Goal: Information Seeking & Learning: Learn about a topic

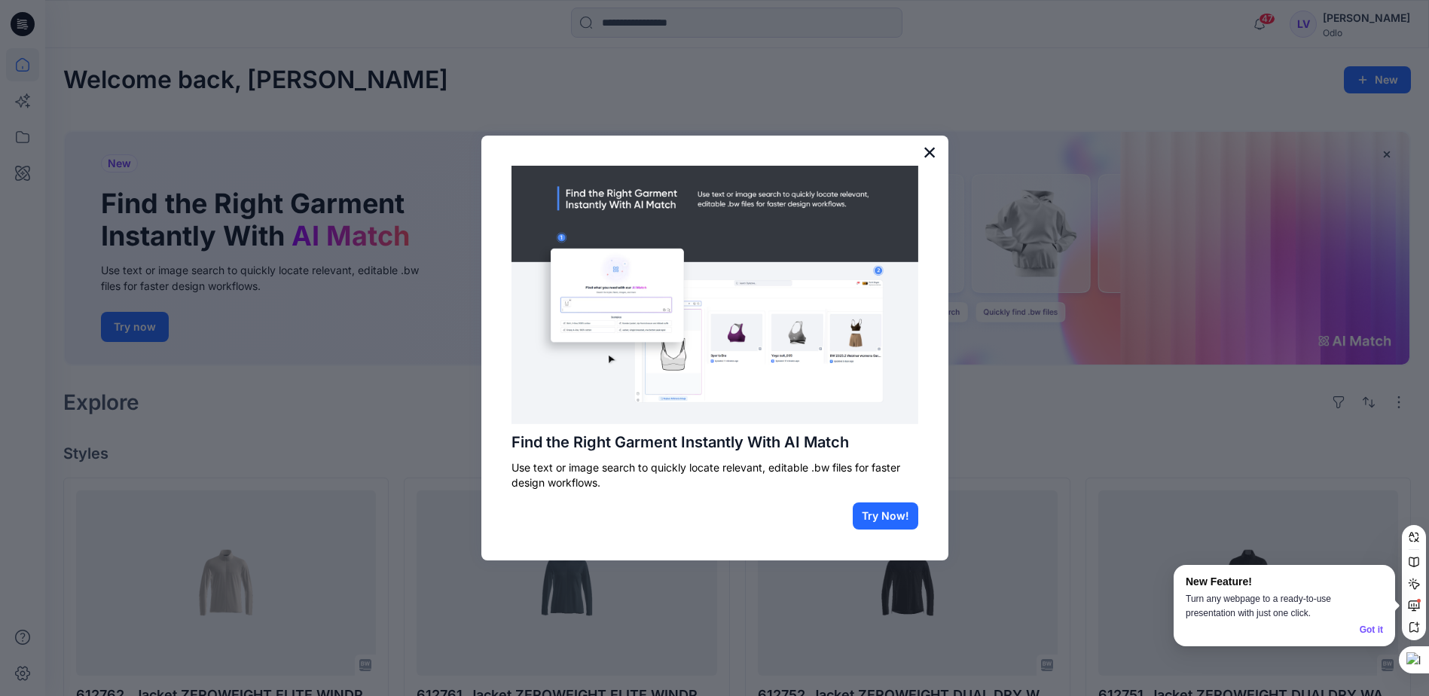
click at [923, 148] on button "×" at bounding box center [930, 152] width 14 height 24
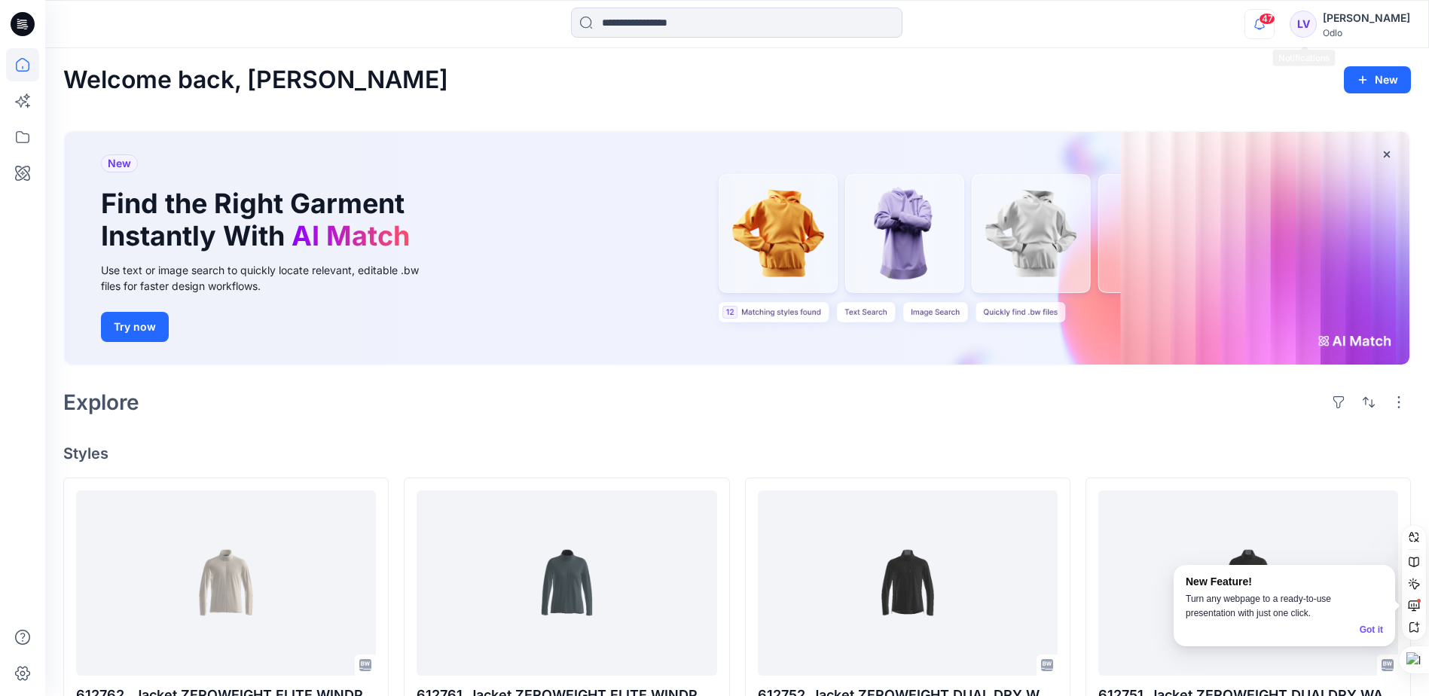
click at [1274, 31] on icon "button" at bounding box center [1259, 24] width 29 height 30
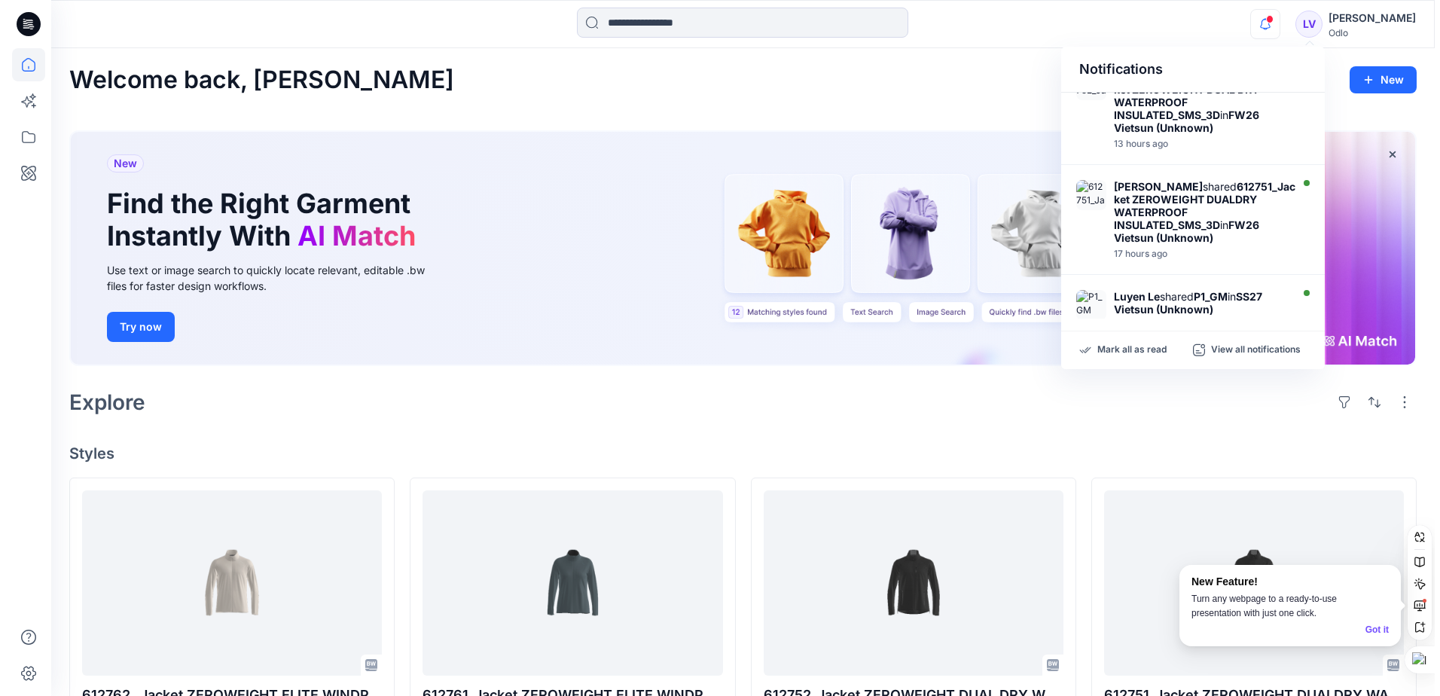
scroll to position [301, 0]
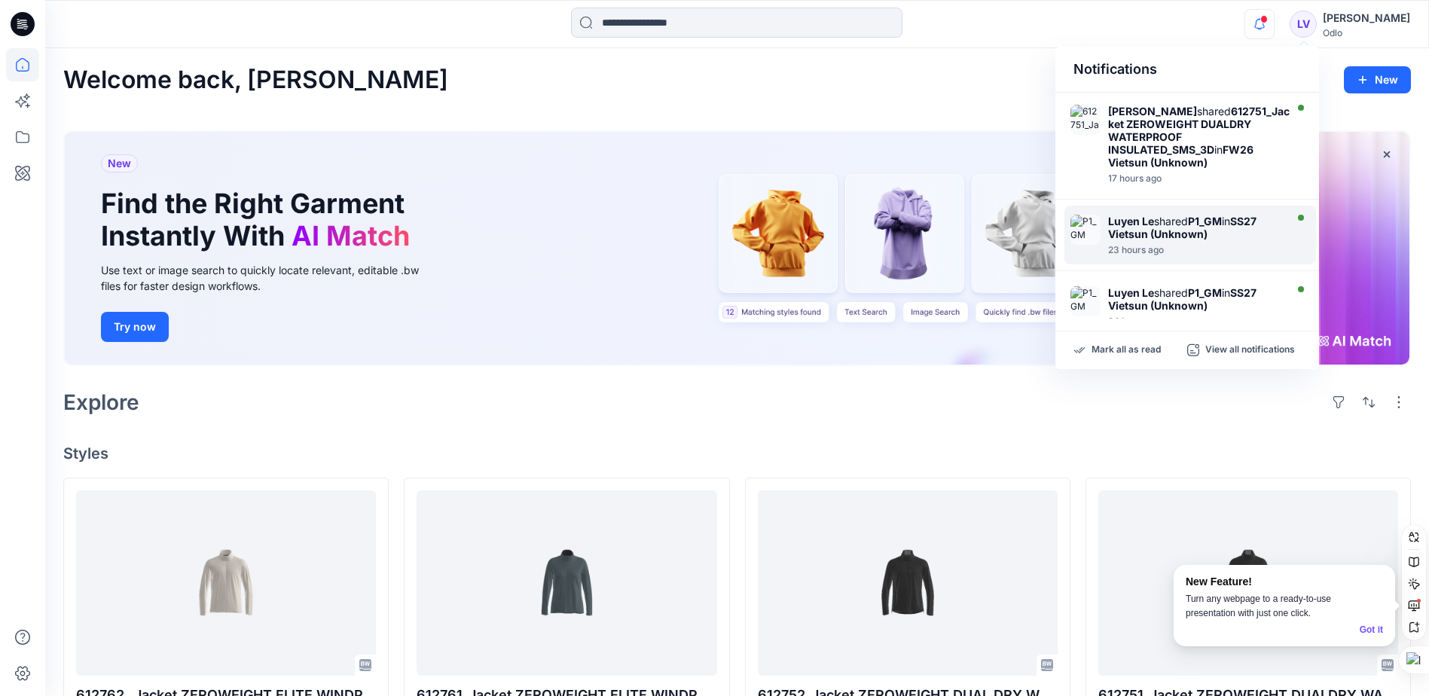
click at [1142, 231] on strong "SS27 Vietsun (Unknown)" at bounding box center [1182, 228] width 148 height 26
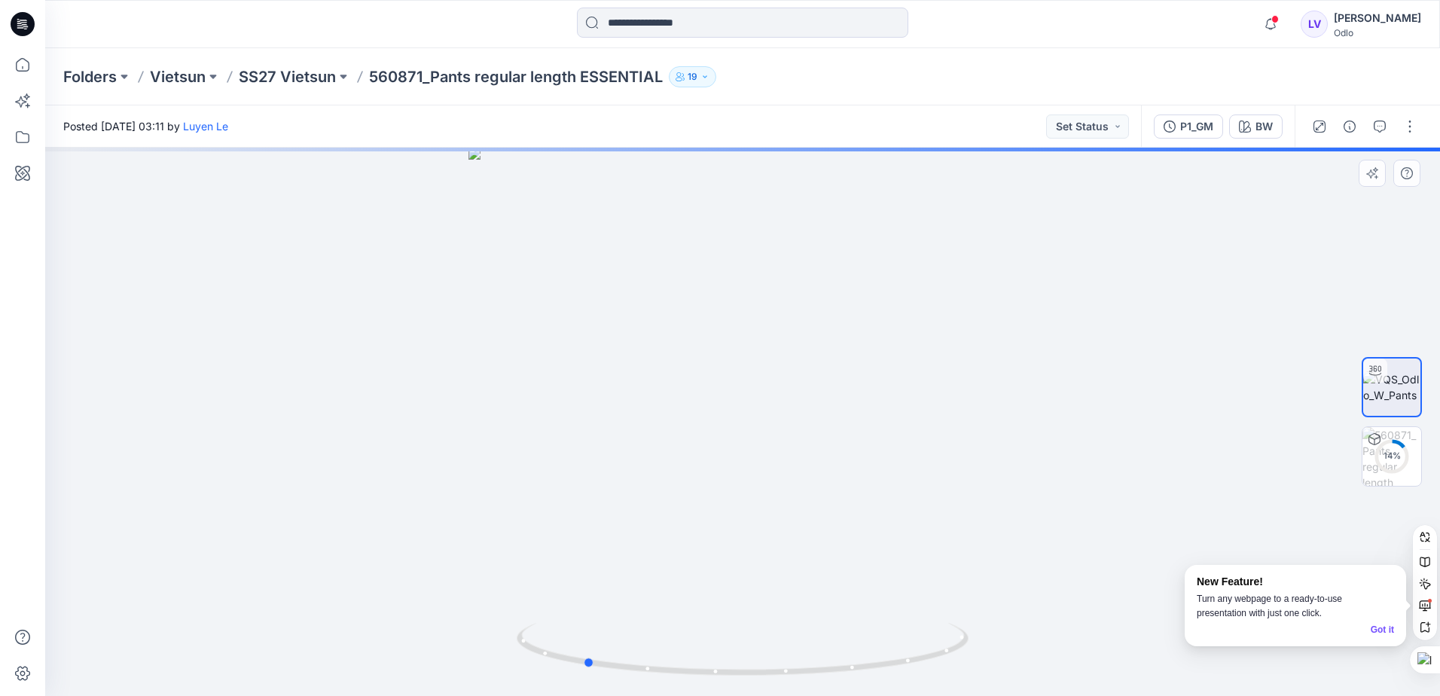
drag, startPoint x: 766, startPoint y: 380, endPoint x: 607, endPoint y: 383, distance: 158.9
click at [607, 383] on div at bounding box center [742, 422] width 1395 height 548
drag, startPoint x: 782, startPoint y: 409, endPoint x: 760, endPoint y: 416, distance: 22.9
click at [760, 416] on div at bounding box center [742, 422] width 1395 height 548
drag, startPoint x: 804, startPoint y: 416, endPoint x: 763, endPoint y: 430, distance: 43.1
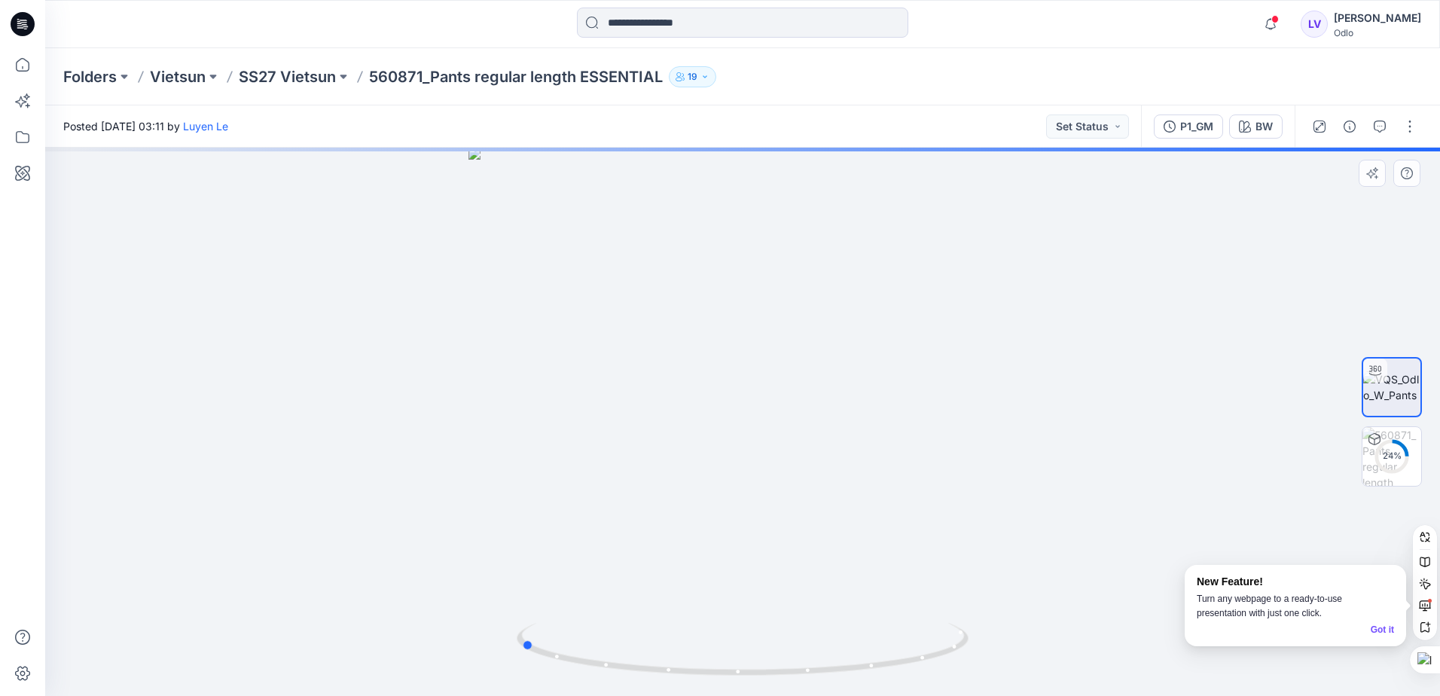
click at [763, 430] on div at bounding box center [742, 422] width 1395 height 548
drag, startPoint x: 804, startPoint y: 423, endPoint x: 749, endPoint y: 442, distance: 57.4
click at [749, 442] on div at bounding box center [742, 422] width 1395 height 548
drag, startPoint x: 785, startPoint y: 429, endPoint x: 722, endPoint y: 452, distance: 66.5
click at [722, 452] on div at bounding box center [742, 422] width 1395 height 548
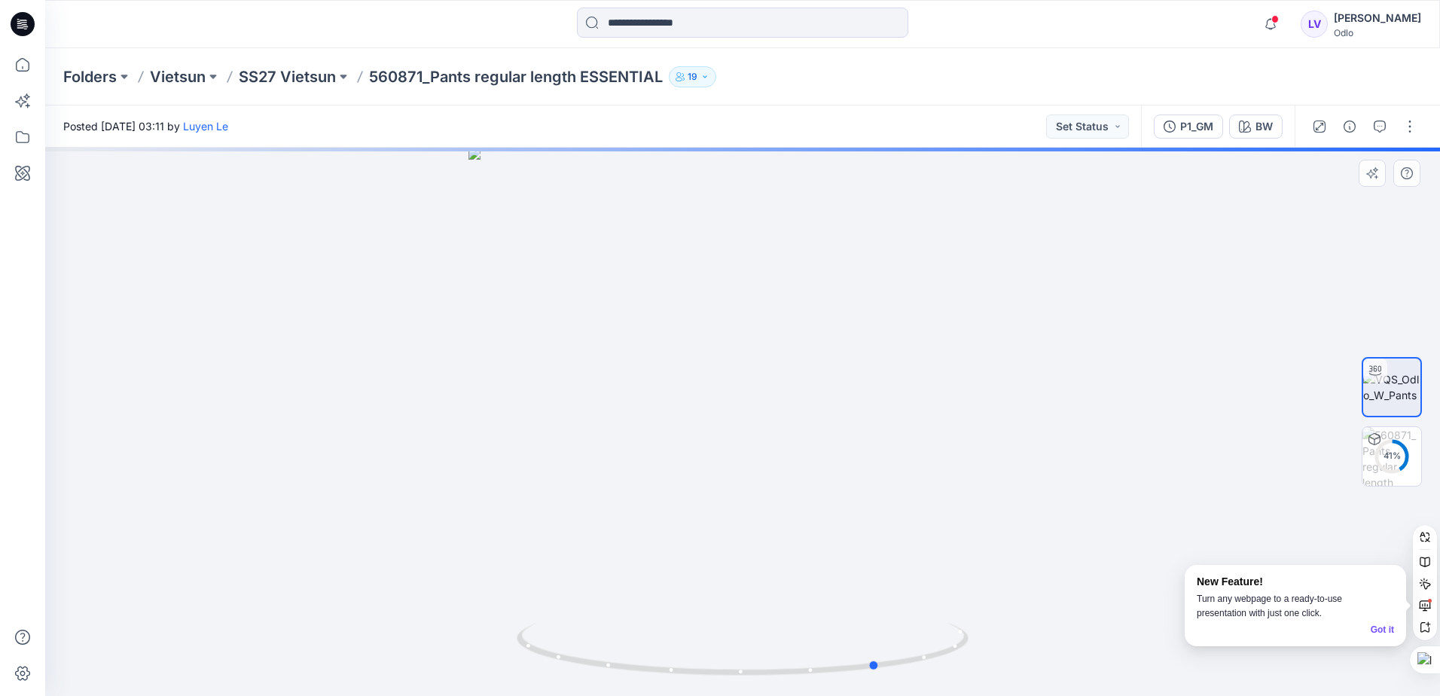
drag, startPoint x: 752, startPoint y: 440, endPoint x: 785, endPoint y: 431, distance: 34.3
click at [785, 431] on div at bounding box center [742, 422] width 1395 height 548
drag, startPoint x: 701, startPoint y: 484, endPoint x: 764, endPoint y: 478, distance: 63.5
click at [764, 478] on div at bounding box center [742, 422] width 1395 height 548
drag, startPoint x: 698, startPoint y: 474, endPoint x: 746, endPoint y: 466, distance: 48.9
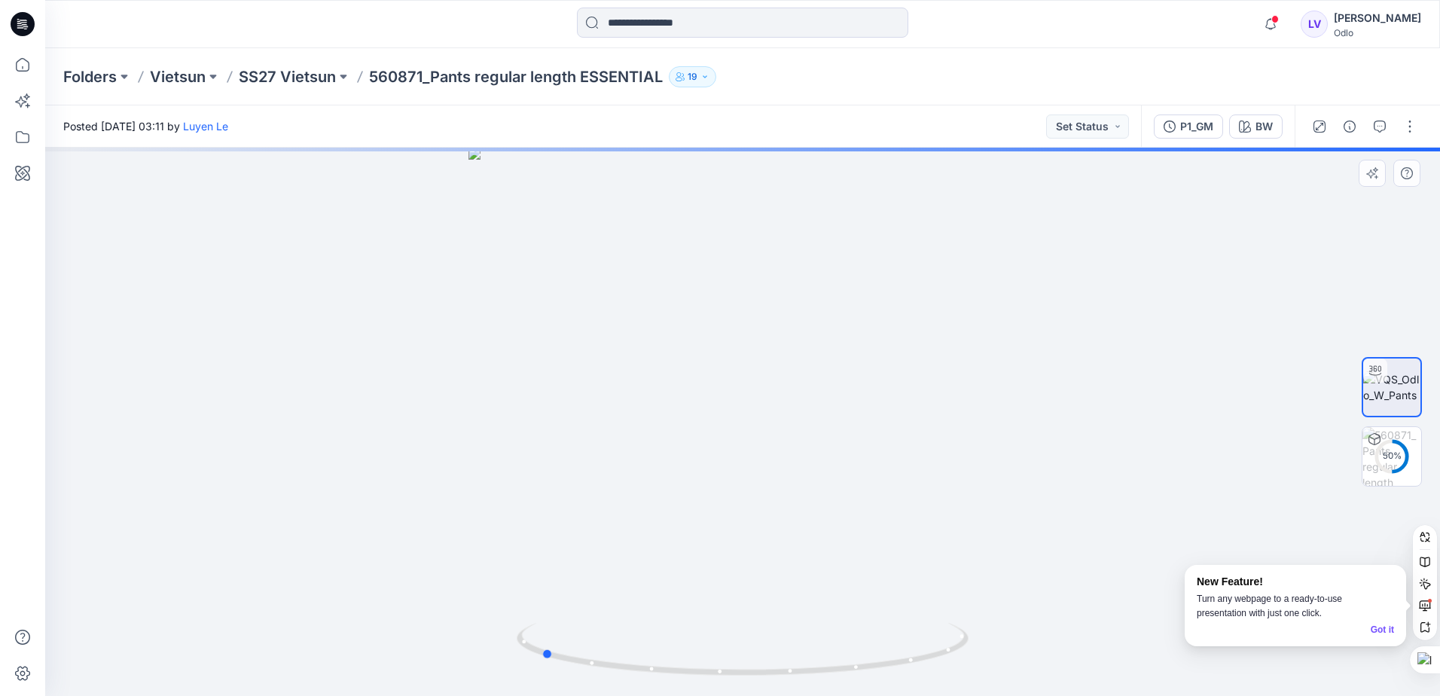
click at [746, 466] on div at bounding box center [742, 422] width 1395 height 548
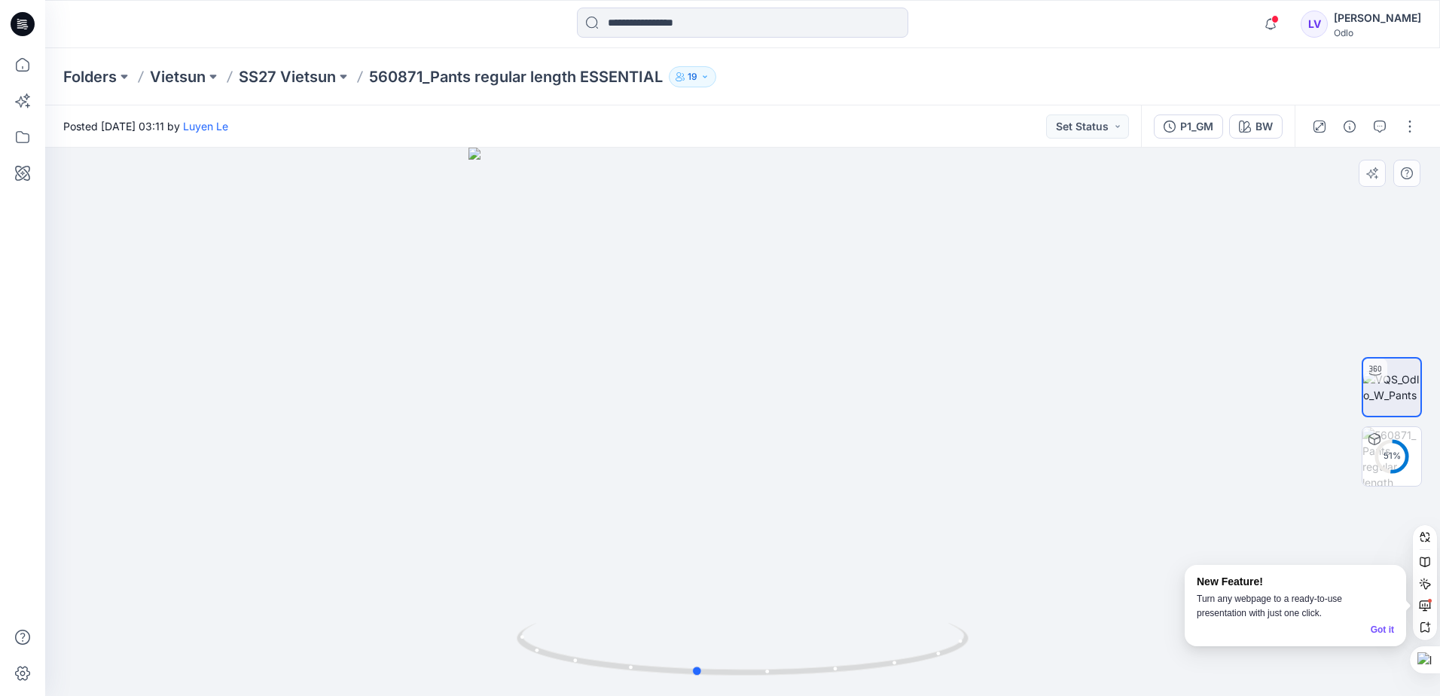
drag, startPoint x: 676, startPoint y: 470, endPoint x: 832, endPoint y: 484, distance: 155.7
click at [832, 484] on div at bounding box center [742, 422] width 1395 height 548
drag, startPoint x: 764, startPoint y: 465, endPoint x: 820, endPoint y: 456, distance: 57.2
click at [820, 456] on div at bounding box center [742, 422] width 1395 height 548
drag, startPoint x: 731, startPoint y: 464, endPoint x: 815, endPoint y: 470, distance: 84.6
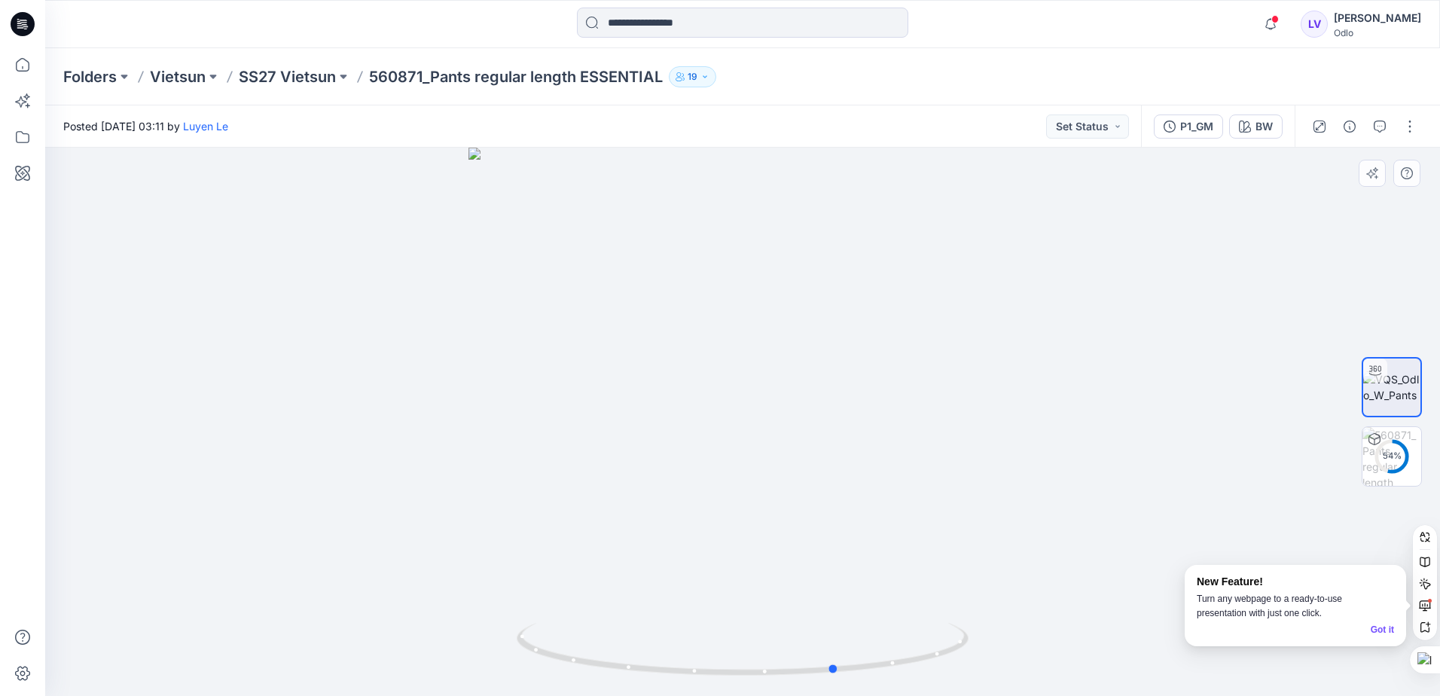
click at [815, 470] on div at bounding box center [742, 422] width 1395 height 548
drag, startPoint x: 689, startPoint y: 488, endPoint x: 780, endPoint y: 487, distance: 90.4
click at [780, 487] on div at bounding box center [742, 422] width 1395 height 548
drag, startPoint x: 755, startPoint y: 472, endPoint x: 736, endPoint y: 486, distance: 23.8
click at [736, 486] on div at bounding box center [742, 422] width 1395 height 548
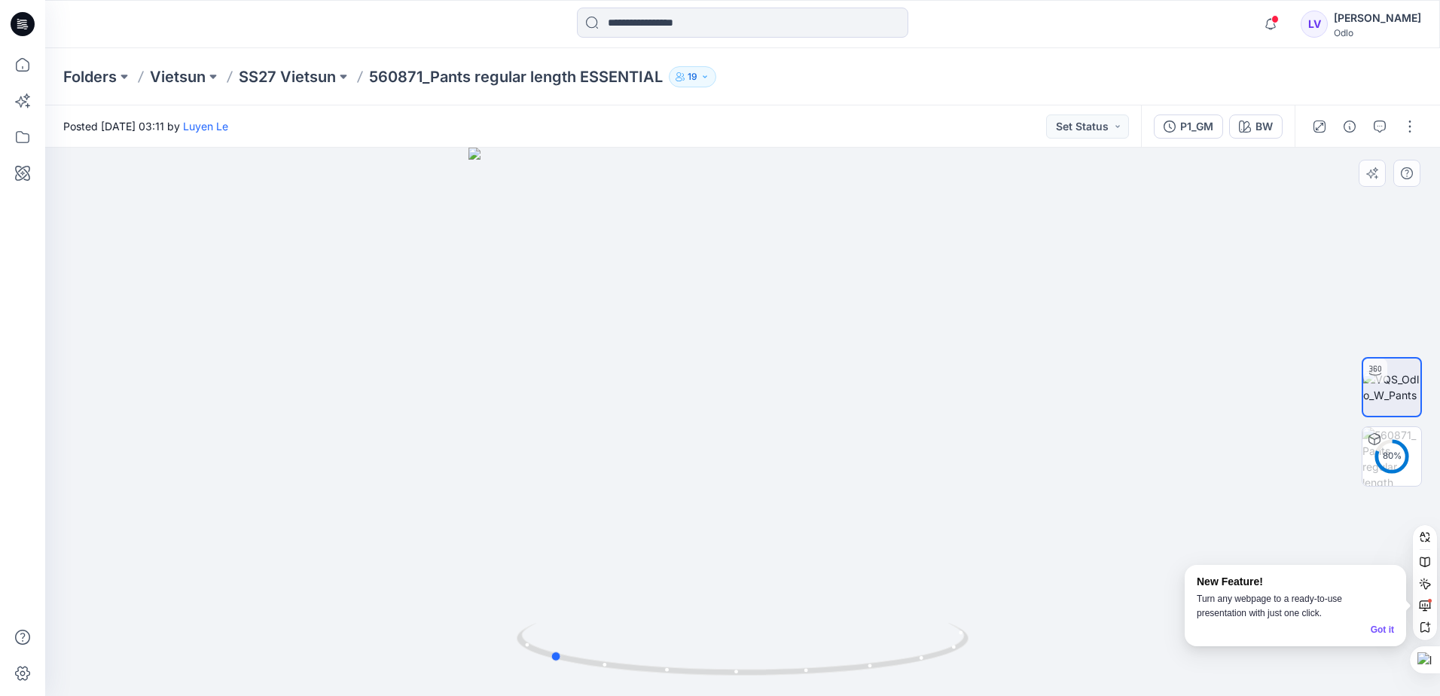
drag, startPoint x: 756, startPoint y: 490, endPoint x: 823, endPoint y: 472, distance: 69.4
click at [823, 472] on div at bounding box center [742, 422] width 1395 height 548
drag, startPoint x: 824, startPoint y: 532, endPoint x: 1121, endPoint y: 507, distance: 298.6
click at [1121, 507] on div at bounding box center [742, 422] width 1395 height 548
drag, startPoint x: 805, startPoint y: 374, endPoint x: 762, endPoint y: 377, distance: 43.1
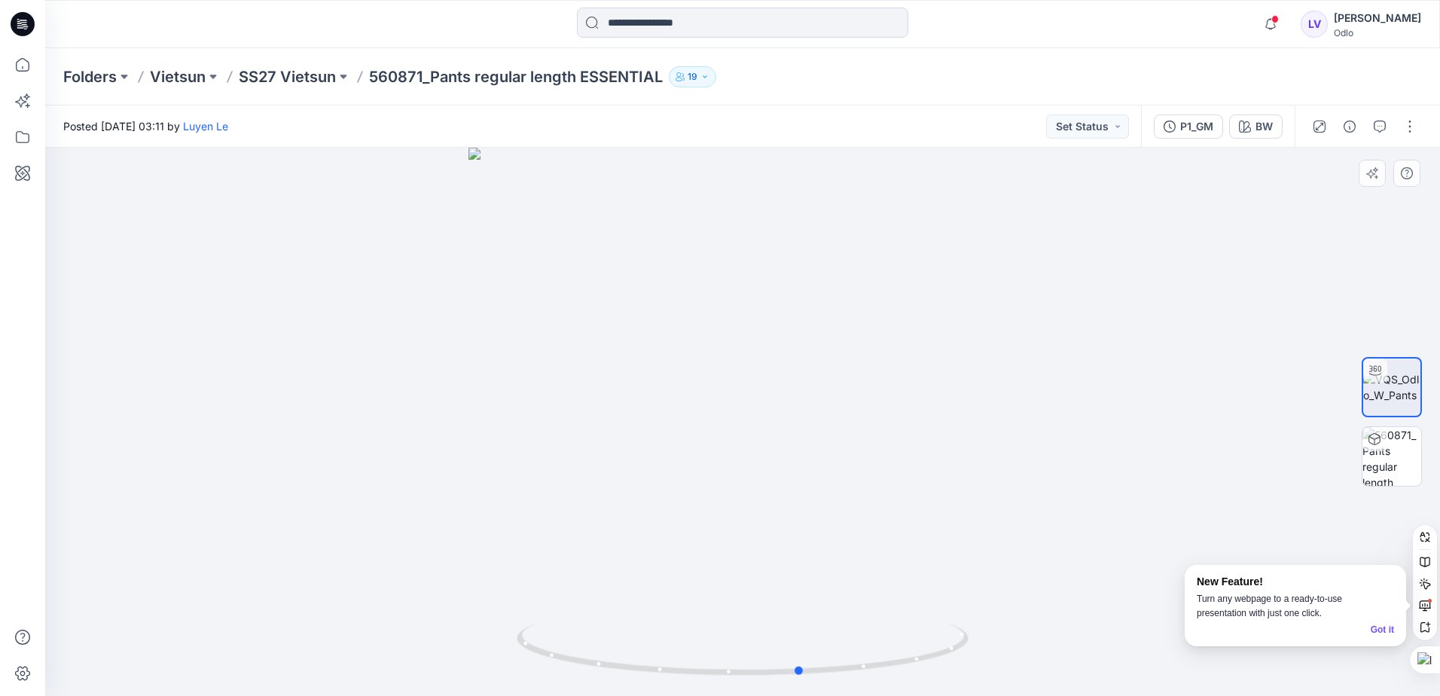
click at [762, 377] on div at bounding box center [742, 422] width 1395 height 548
drag, startPoint x: 795, startPoint y: 551, endPoint x: 861, endPoint y: 530, distance: 69.6
click at [861, 530] on div at bounding box center [742, 422] width 1395 height 548
drag, startPoint x: 721, startPoint y: 600, endPoint x: 672, endPoint y: 617, distance: 51.9
click at [672, 617] on div at bounding box center [742, 422] width 1395 height 548
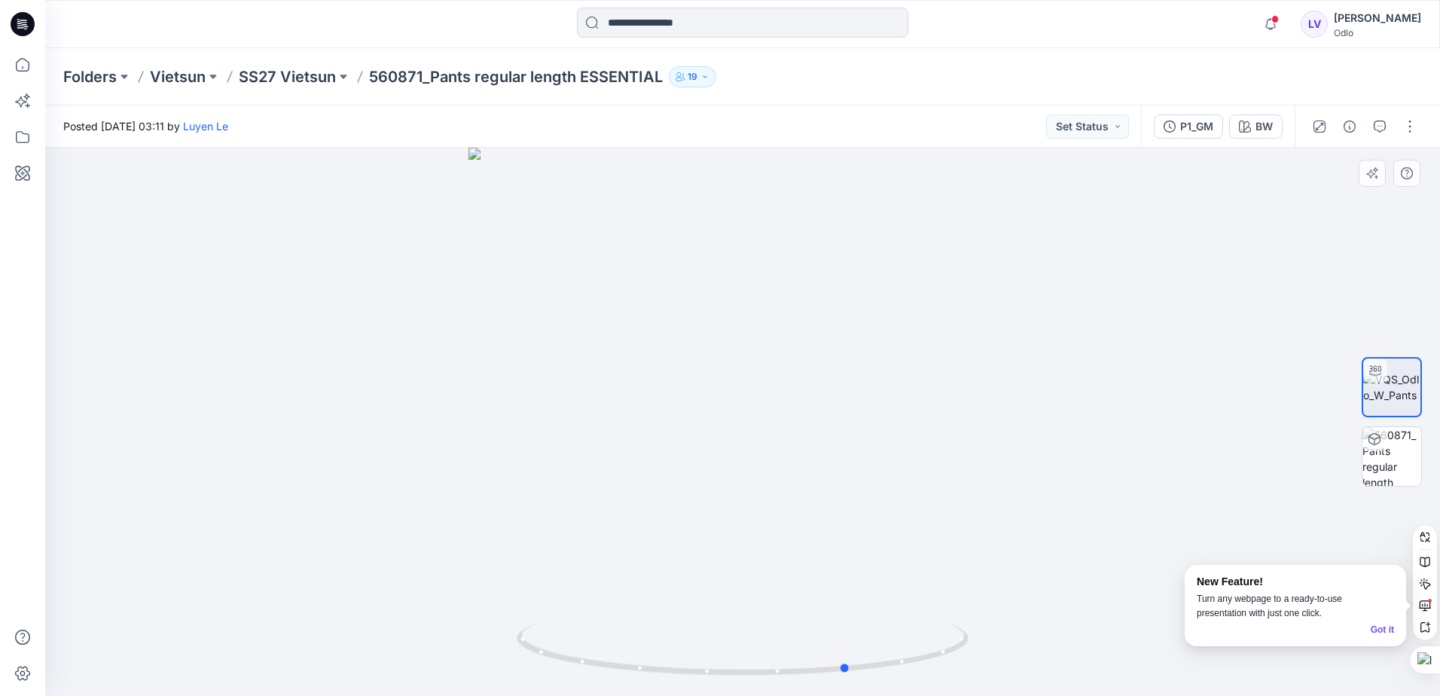
drag, startPoint x: 787, startPoint y: 581, endPoint x: 811, endPoint y: 574, distance: 25.0
click at [811, 574] on div at bounding box center [742, 422] width 1395 height 548
drag, startPoint x: 708, startPoint y: 570, endPoint x: 771, endPoint y: 557, distance: 64.5
click at [771, 557] on div at bounding box center [742, 422] width 1395 height 548
drag, startPoint x: 768, startPoint y: 411, endPoint x: 838, endPoint y: 387, distance: 74.1
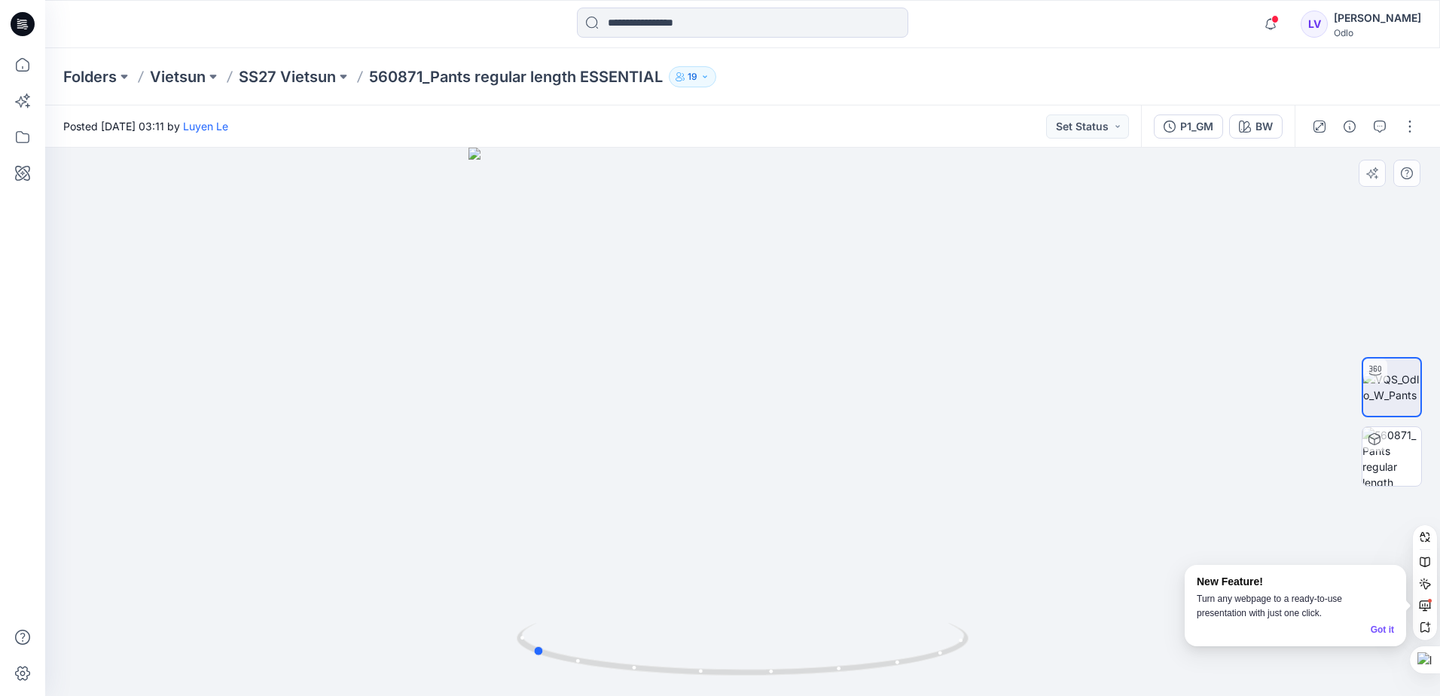
click at [838, 387] on div at bounding box center [742, 422] width 1395 height 548
drag, startPoint x: 754, startPoint y: 353, endPoint x: 824, endPoint y: 353, distance: 70.0
click at [824, 353] on div at bounding box center [742, 422] width 1395 height 548
drag, startPoint x: 755, startPoint y: 365, endPoint x: 849, endPoint y: 365, distance: 93.4
click at [849, 365] on div at bounding box center [742, 422] width 1395 height 548
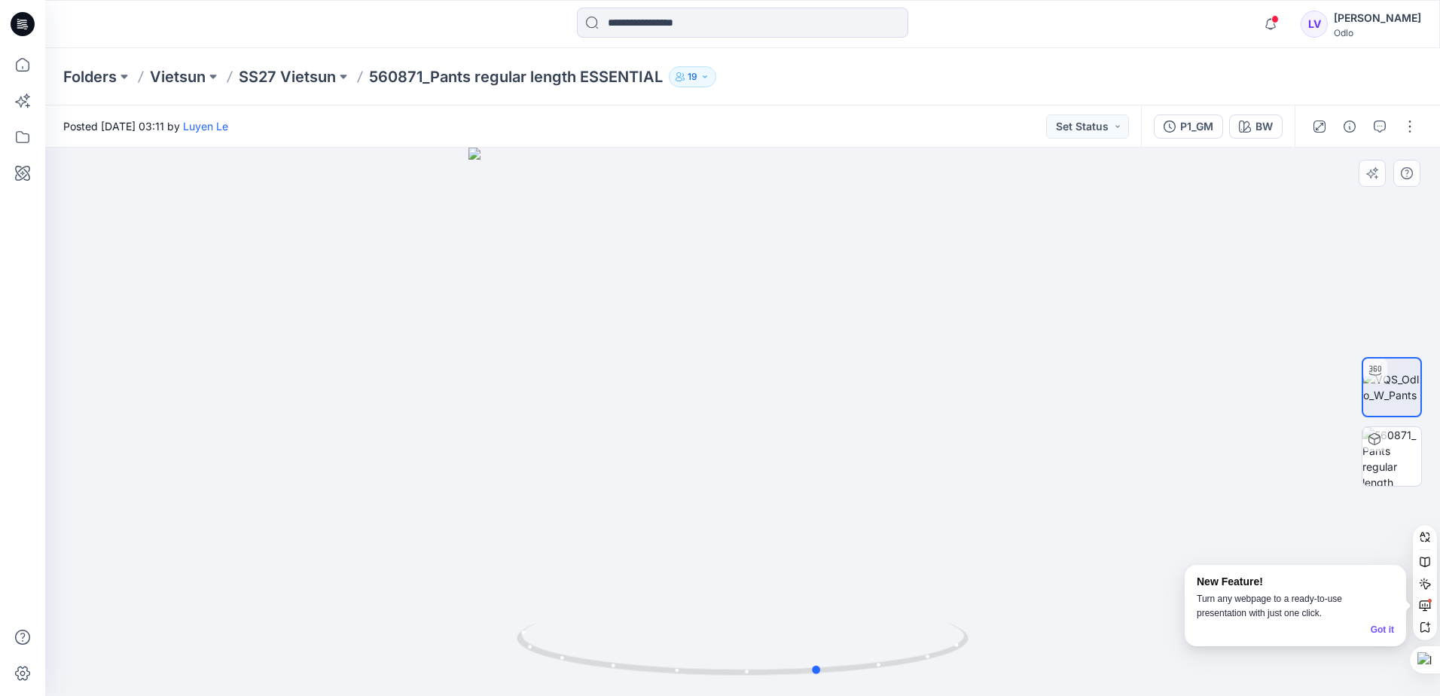
drag, startPoint x: 790, startPoint y: 362, endPoint x: 913, endPoint y: 356, distance: 122.9
click at [913, 356] on div at bounding box center [742, 422] width 1395 height 548
drag, startPoint x: 794, startPoint y: 392, endPoint x: 763, endPoint y: 404, distance: 33.1
click at [763, 404] on div at bounding box center [742, 422] width 1395 height 548
drag, startPoint x: 767, startPoint y: 338, endPoint x: 847, endPoint y: 351, distance: 80.9
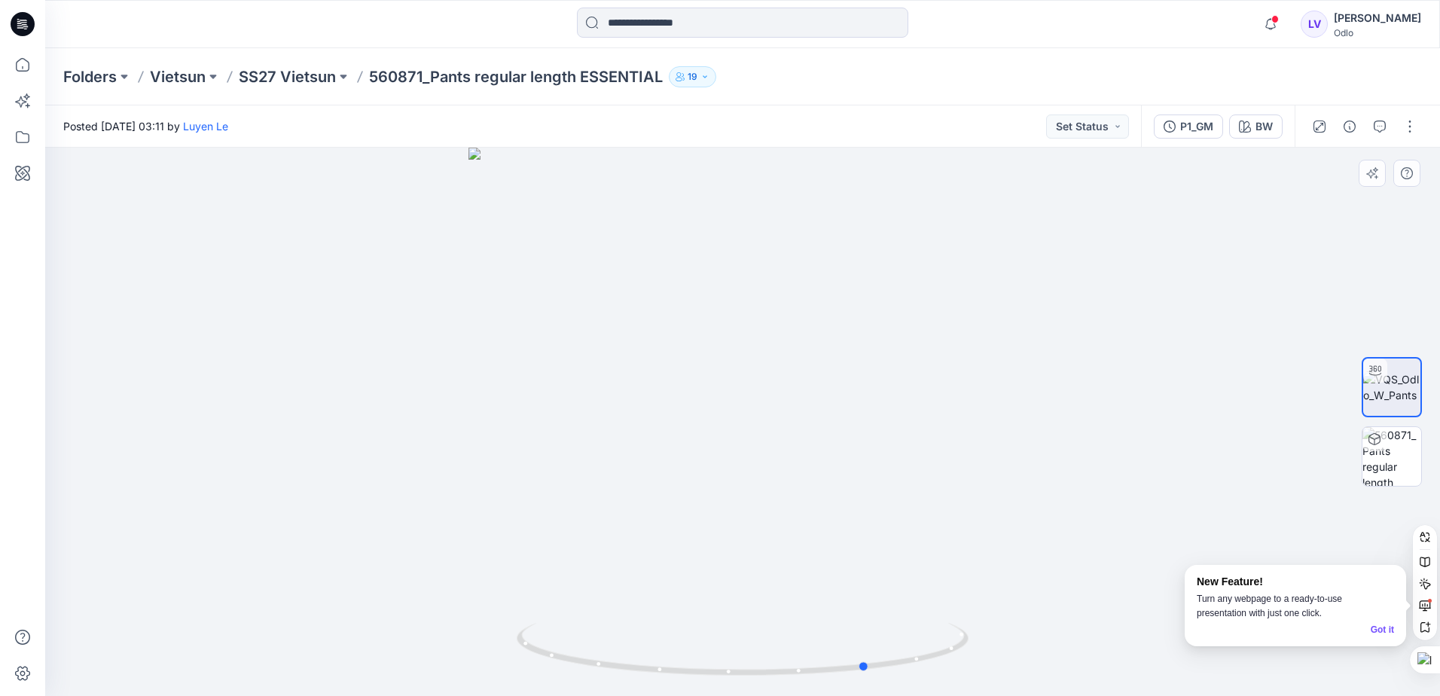
click at [847, 351] on div at bounding box center [742, 422] width 1395 height 548
click at [802, 680] on img at bounding box center [743, 659] width 452 height 73
drag, startPoint x: 830, startPoint y: 673, endPoint x: 865, endPoint y: 662, distance: 36.4
click at [865, 662] on icon at bounding box center [745, 651] width 456 height 56
drag, startPoint x: 848, startPoint y: 663, endPoint x: 877, endPoint y: 663, distance: 28.6
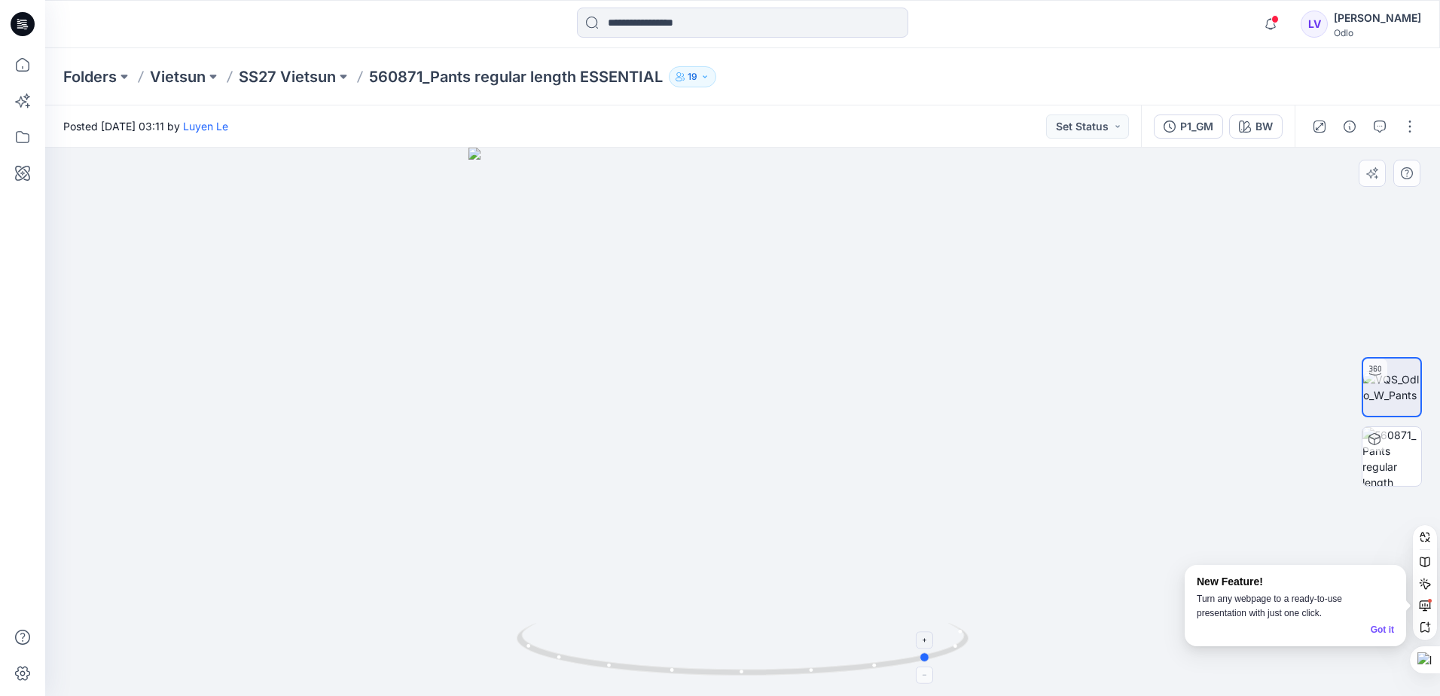
click at [877, 663] on icon at bounding box center [745, 651] width 456 height 56
click at [1390, 473] on img at bounding box center [1391, 456] width 59 height 59
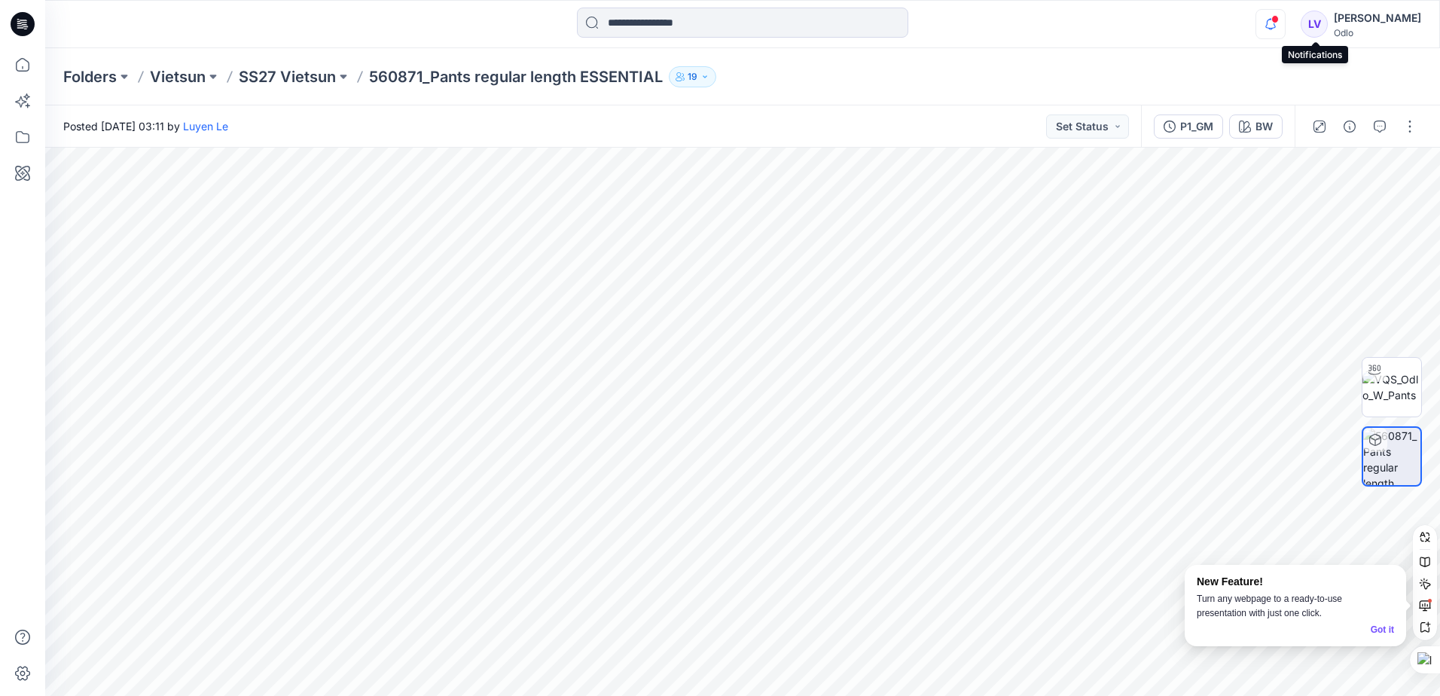
click at [1285, 34] on icon "button" at bounding box center [1270, 24] width 29 height 30
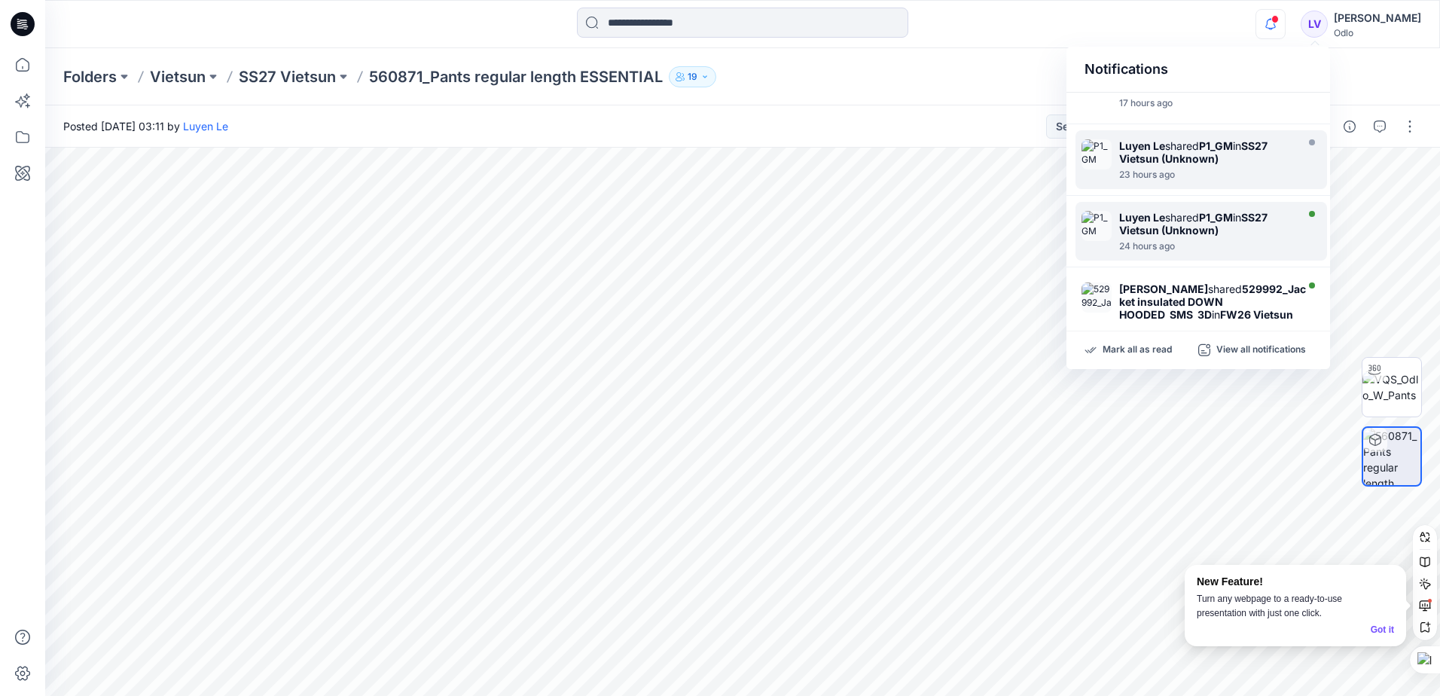
scroll to position [301, 0]
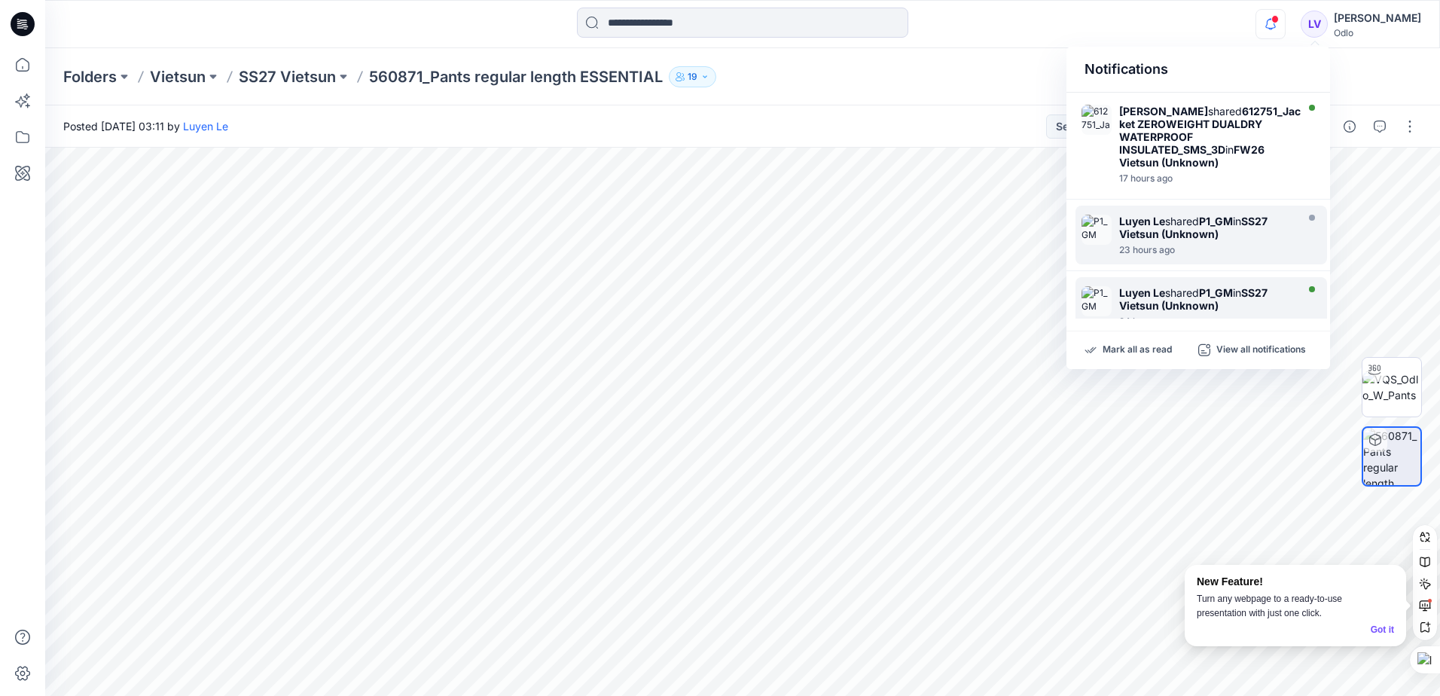
click at [1248, 294] on div "[PERSON_NAME] Le shared P1_GM in SS27 Vietsun (Unknown)" at bounding box center [1205, 299] width 173 height 26
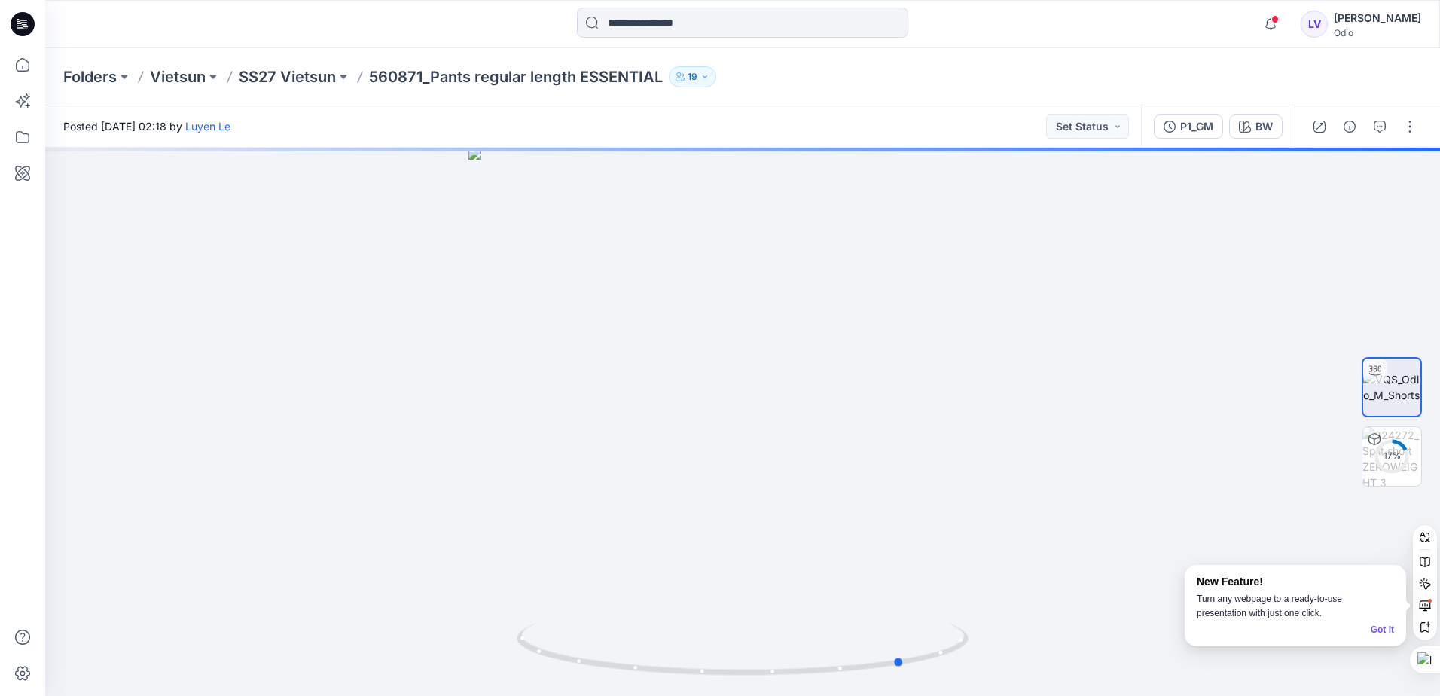
drag, startPoint x: 814, startPoint y: 371, endPoint x: 976, endPoint y: 341, distance: 164.7
click at [976, 341] on div at bounding box center [742, 422] width 1395 height 548
drag, startPoint x: 723, startPoint y: 340, endPoint x: 847, endPoint y: 340, distance: 123.5
click at [847, 340] on div at bounding box center [742, 422] width 1395 height 548
drag, startPoint x: 777, startPoint y: 354, endPoint x: 880, endPoint y: 363, distance: 103.6
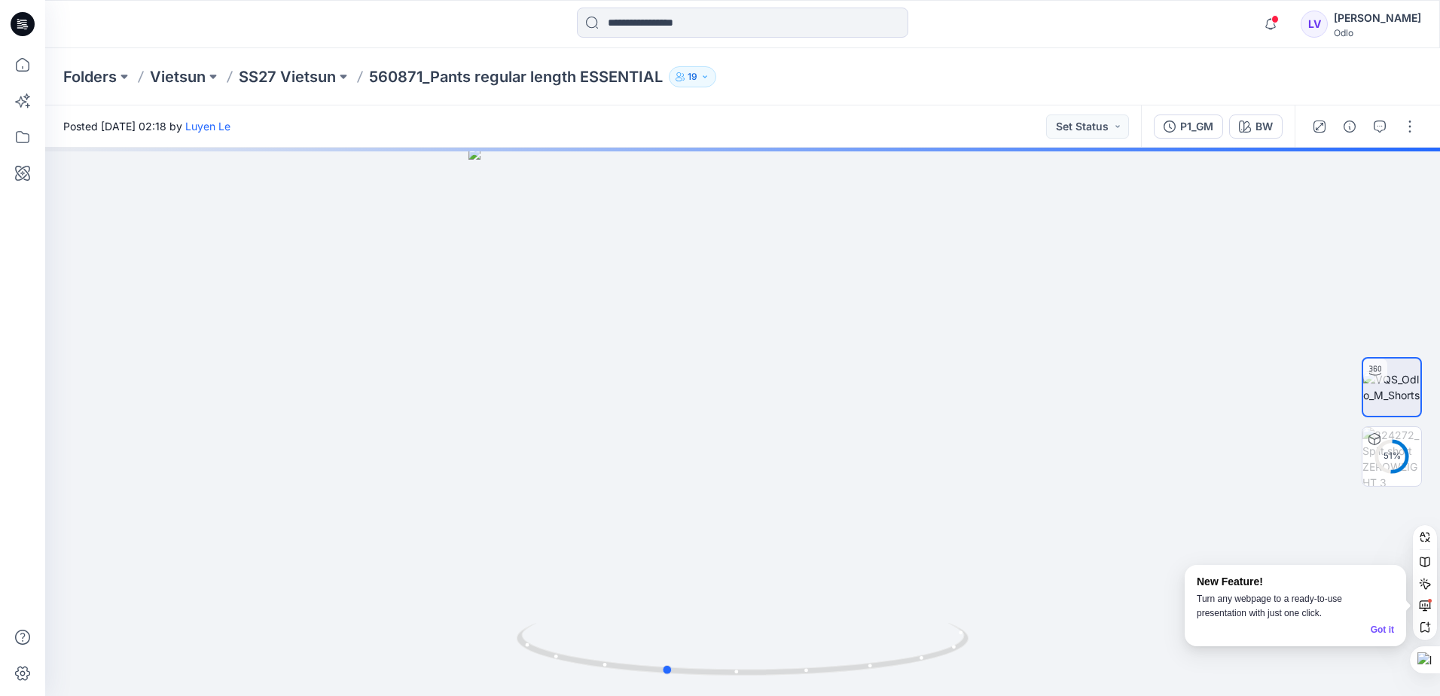
click at [880, 363] on div at bounding box center [742, 422] width 1395 height 548
drag, startPoint x: 791, startPoint y: 366, endPoint x: 869, endPoint y: 368, distance: 78.3
click at [869, 368] on div at bounding box center [742, 422] width 1395 height 548
drag, startPoint x: 817, startPoint y: 370, endPoint x: 858, endPoint y: 371, distance: 40.7
click at [858, 371] on div at bounding box center [742, 422] width 1395 height 548
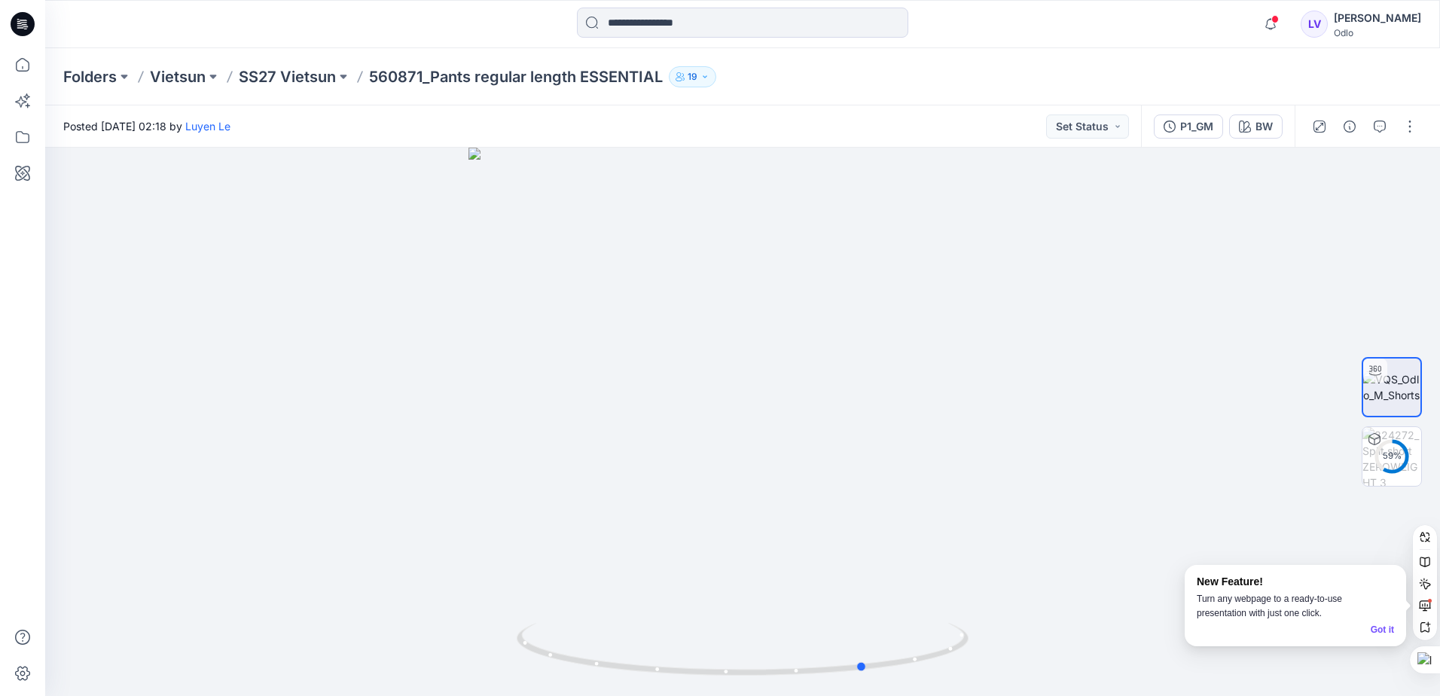
drag, startPoint x: 754, startPoint y: 383, endPoint x: 822, endPoint y: 385, distance: 67.8
click at [822, 385] on div at bounding box center [742, 422] width 1395 height 548
drag, startPoint x: 751, startPoint y: 392, endPoint x: 905, endPoint y: 402, distance: 154.0
click at [905, 402] on div at bounding box center [742, 422] width 1395 height 548
drag, startPoint x: 681, startPoint y: 388, endPoint x: 809, endPoint y: 388, distance: 128.0
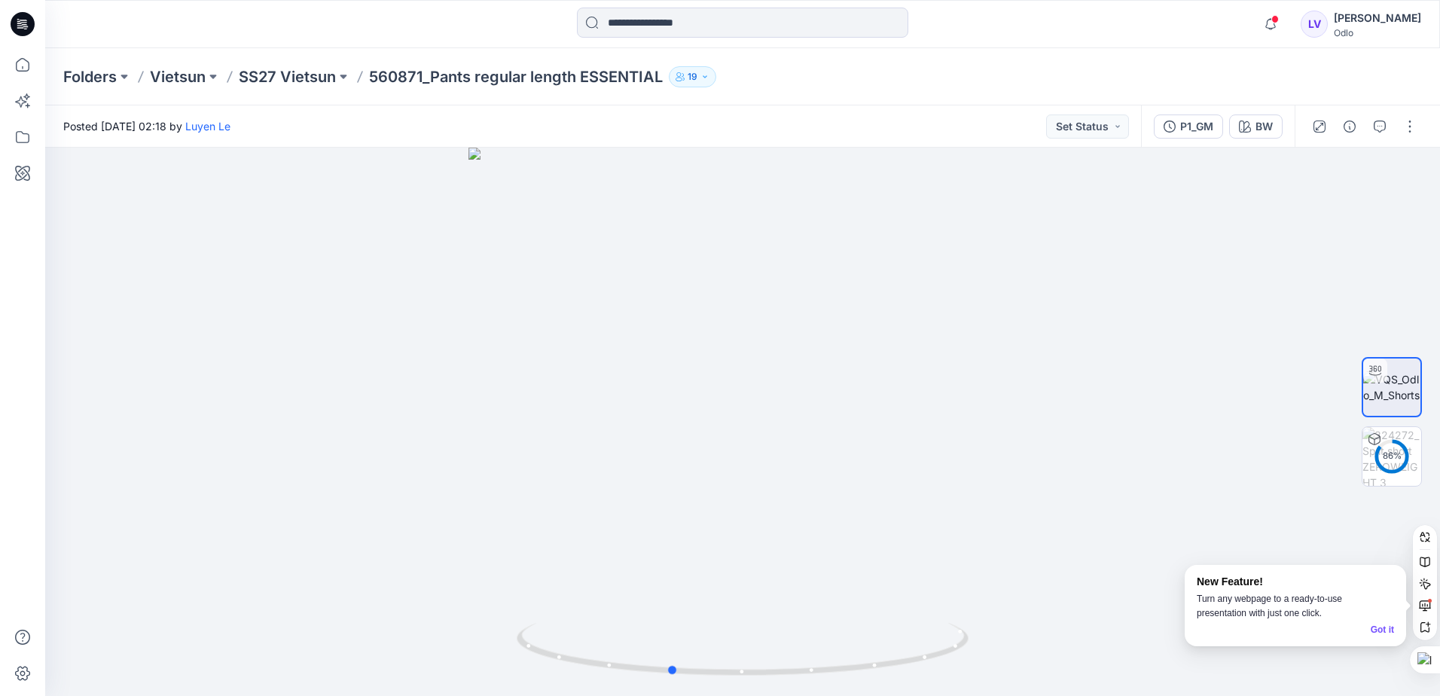
click at [809, 388] on div at bounding box center [742, 422] width 1395 height 548
drag, startPoint x: 742, startPoint y: 388, endPoint x: 835, endPoint y: 388, distance: 93.4
click at [835, 388] on div at bounding box center [742, 422] width 1395 height 548
click at [1390, 456] on div "91 %" at bounding box center [1392, 456] width 36 height 13
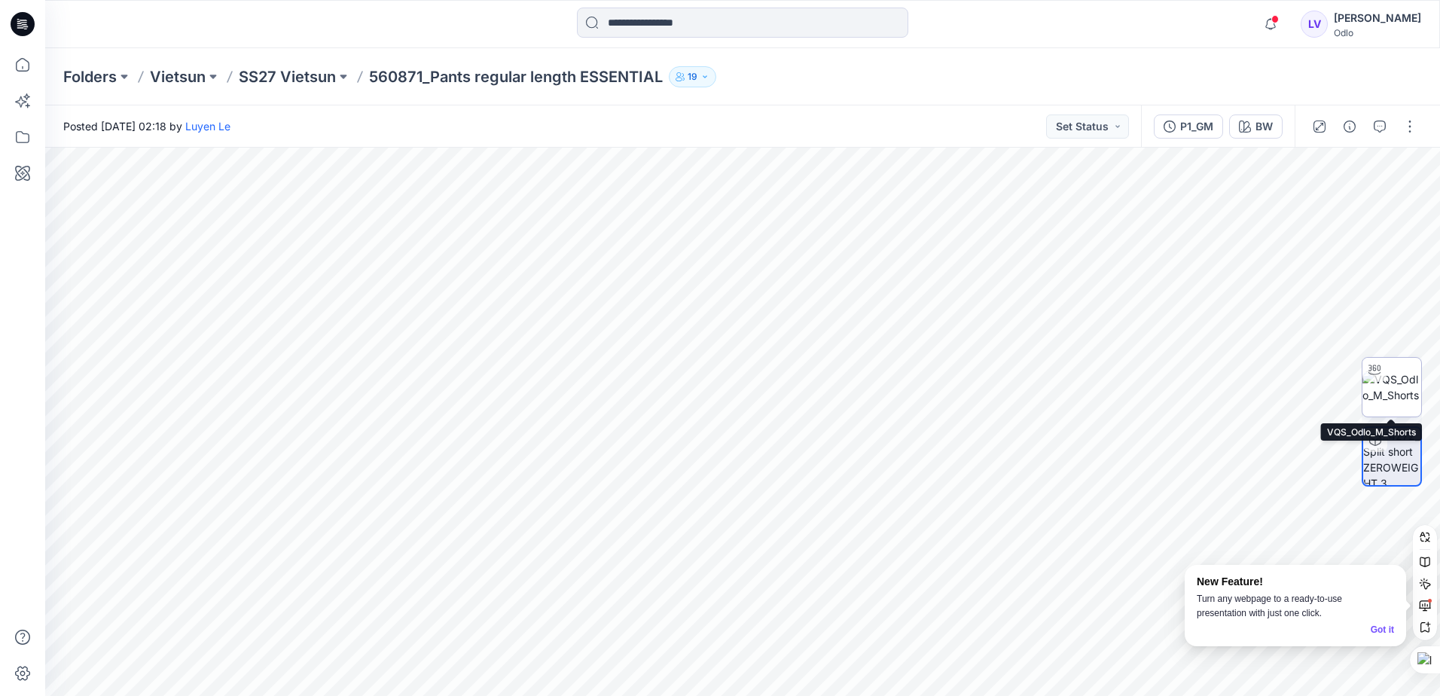
click at [1380, 387] on img at bounding box center [1391, 387] width 59 height 32
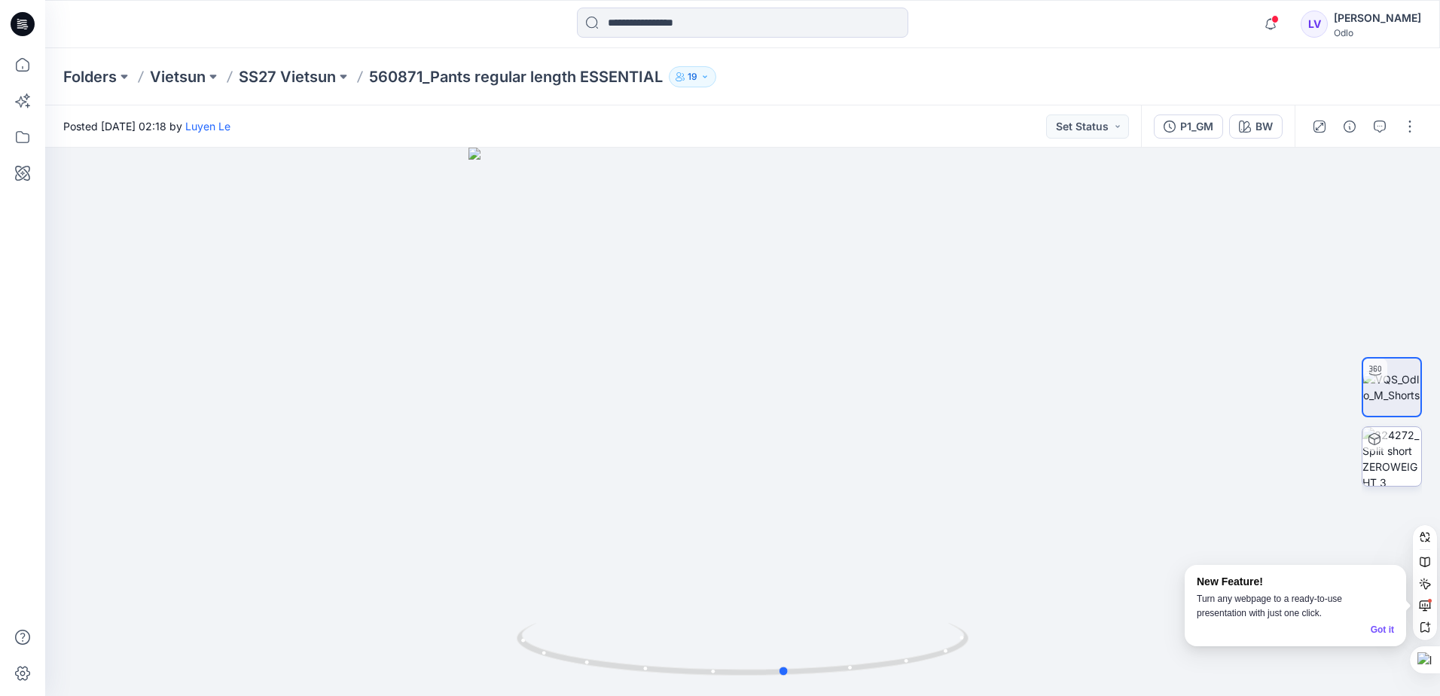
drag, startPoint x: 775, startPoint y: 429, endPoint x: 1001, endPoint y: 429, distance: 226.0
click at [1043, 423] on div at bounding box center [742, 422] width 1395 height 548
drag, startPoint x: 706, startPoint y: 423, endPoint x: 1191, endPoint y: 427, distance: 485.1
click at [1179, 426] on div at bounding box center [742, 422] width 1395 height 548
click at [1285, 28] on icon "button" at bounding box center [1270, 24] width 29 height 30
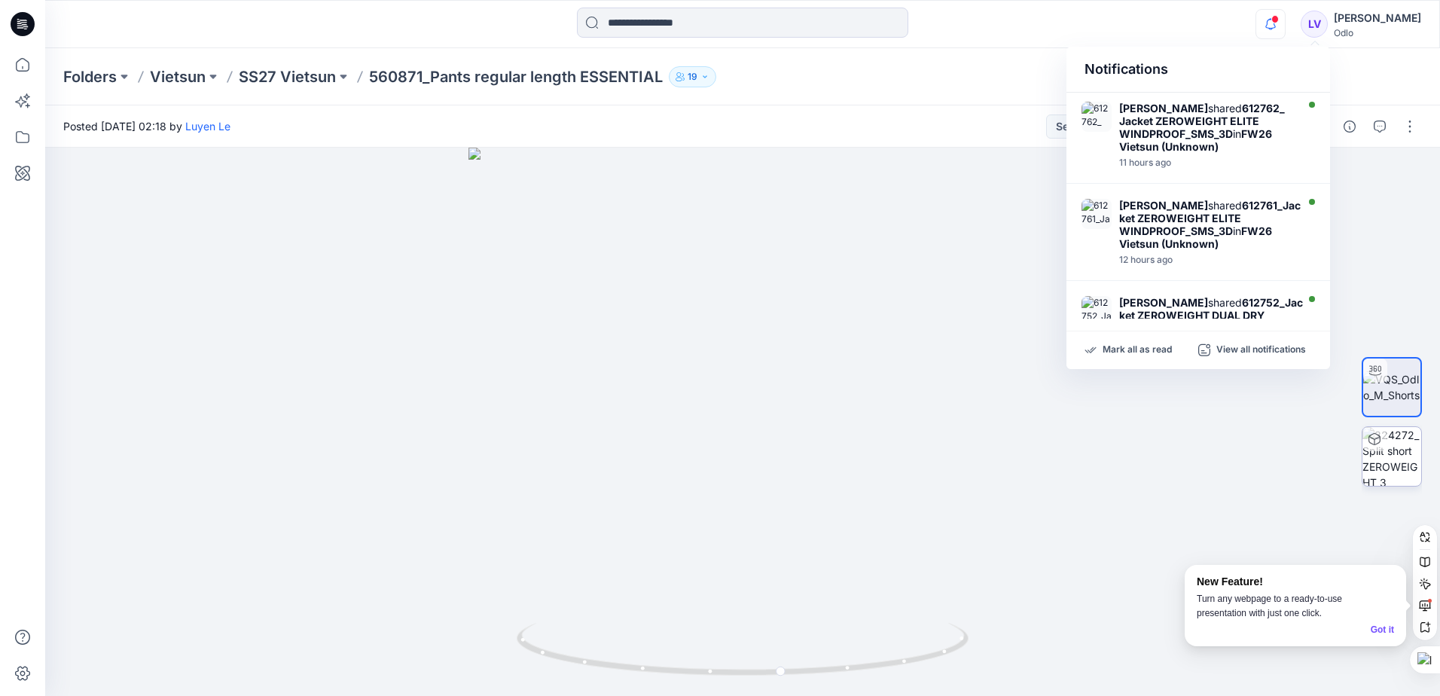
click at [966, 206] on div at bounding box center [742, 422] width 1395 height 548
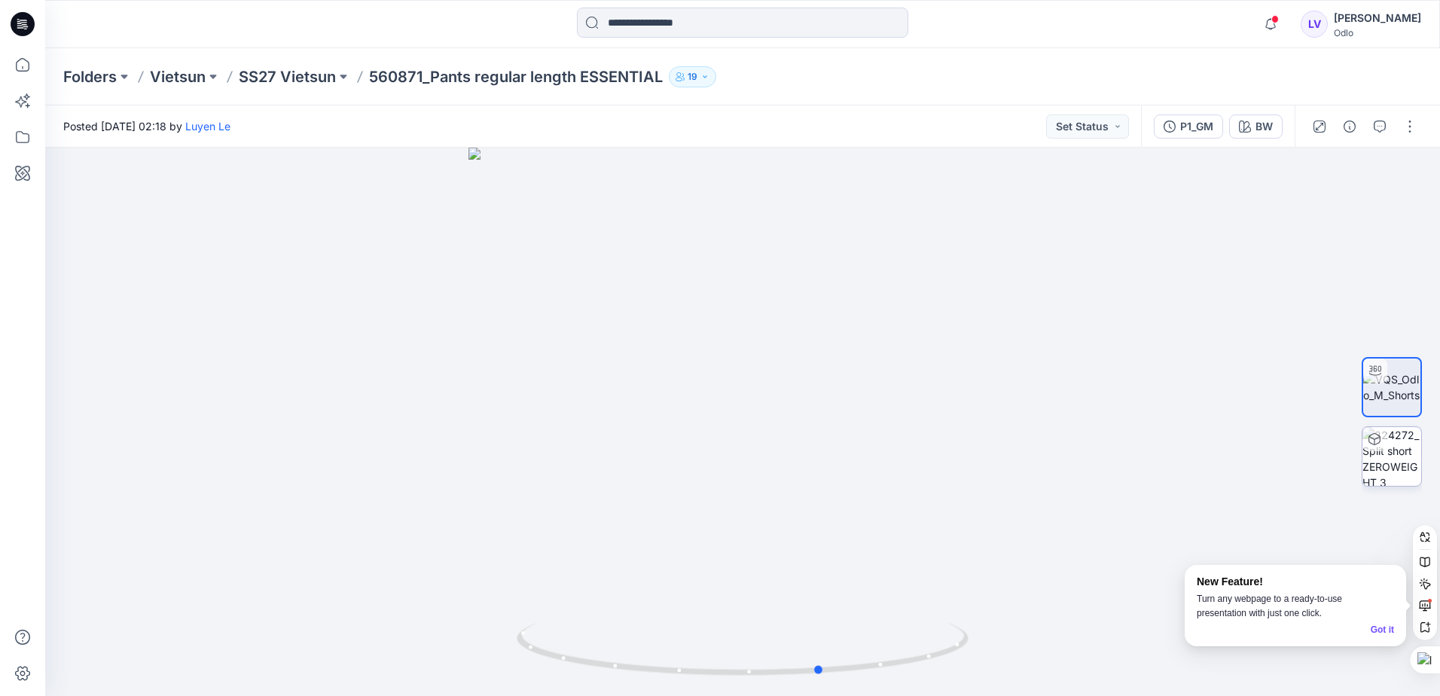
drag, startPoint x: 809, startPoint y: 275, endPoint x: 848, endPoint y: 236, distance: 55.4
click at [848, 236] on div at bounding box center [742, 422] width 1395 height 548
drag, startPoint x: 835, startPoint y: 306, endPoint x: 873, endPoint y: 303, distance: 37.8
click at [873, 303] on div at bounding box center [742, 422] width 1395 height 548
